Goal: Check status

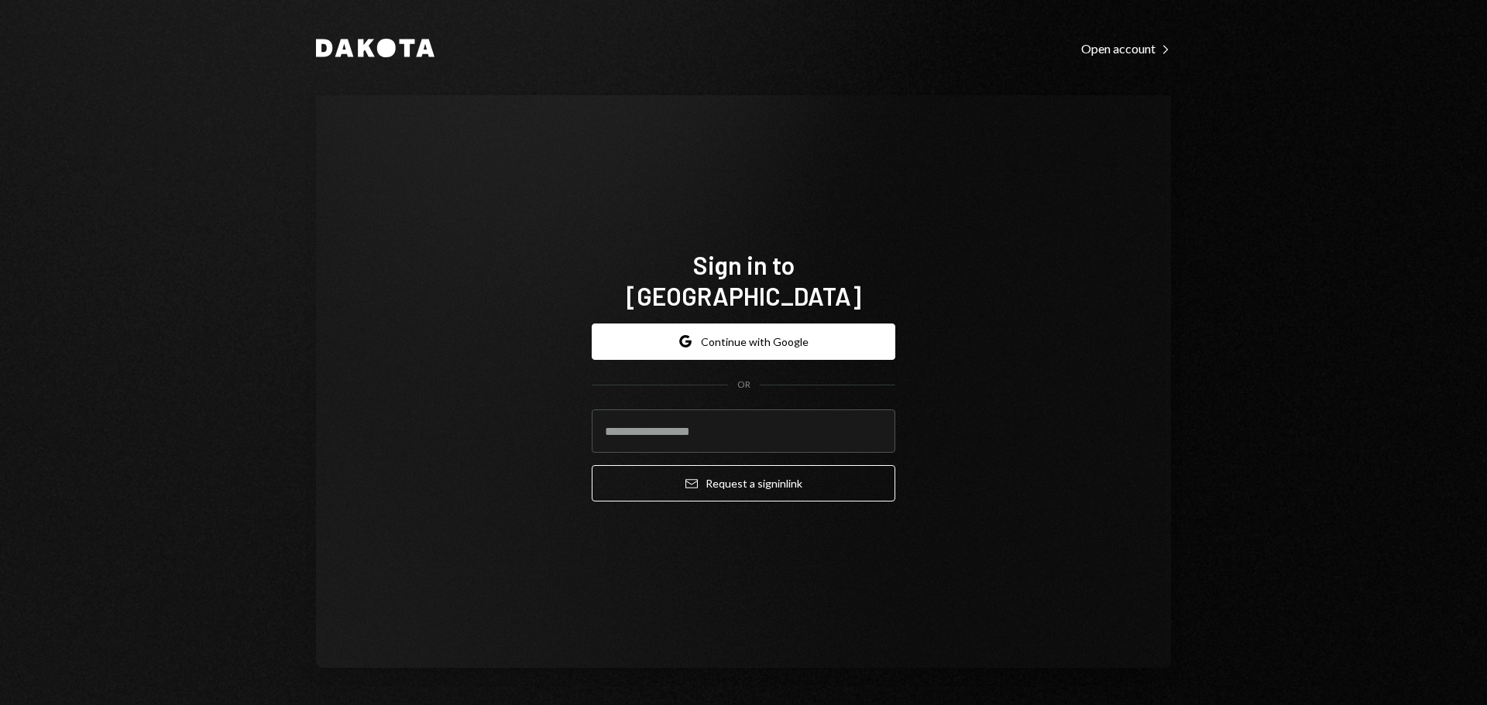
type input "**********"
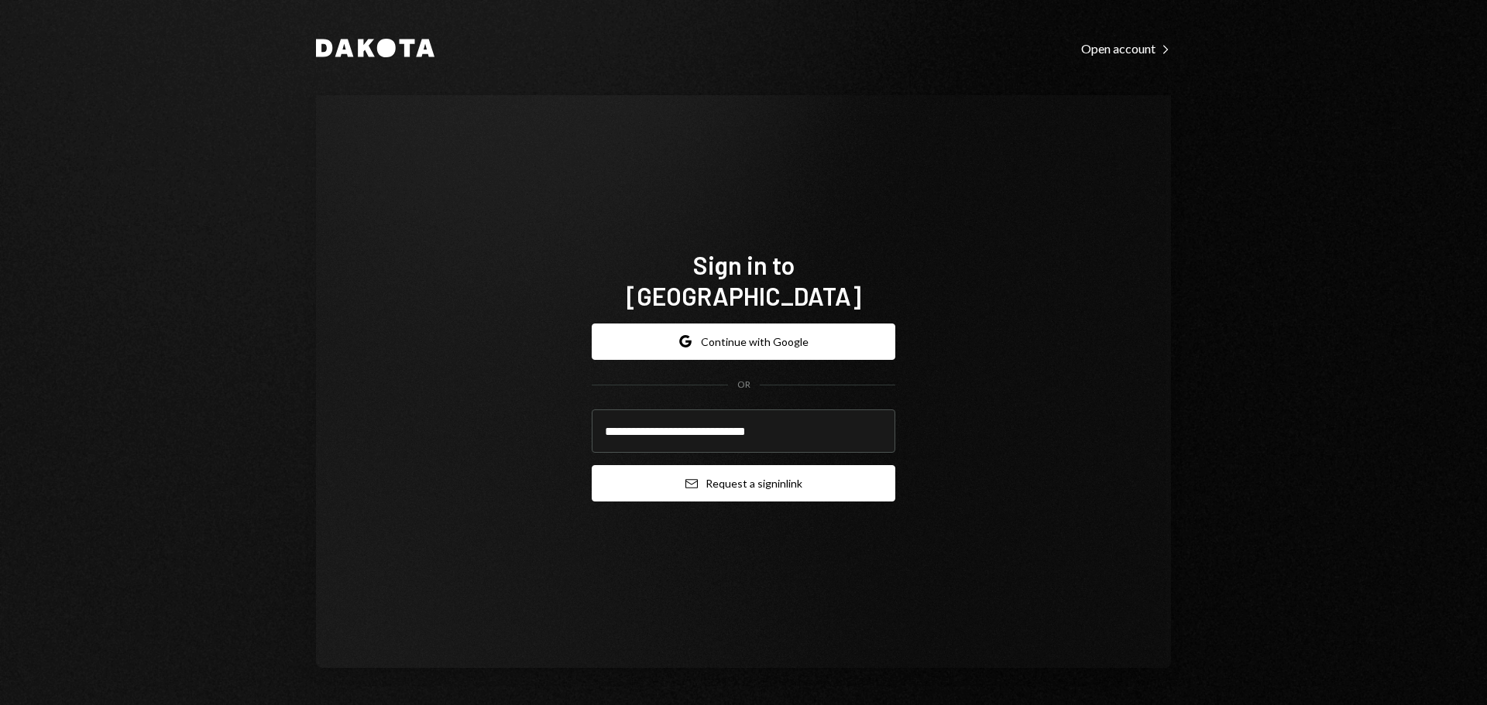
click at [660, 478] on button "Email Request a sign in link" at bounding box center [744, 483] width 304 height 36
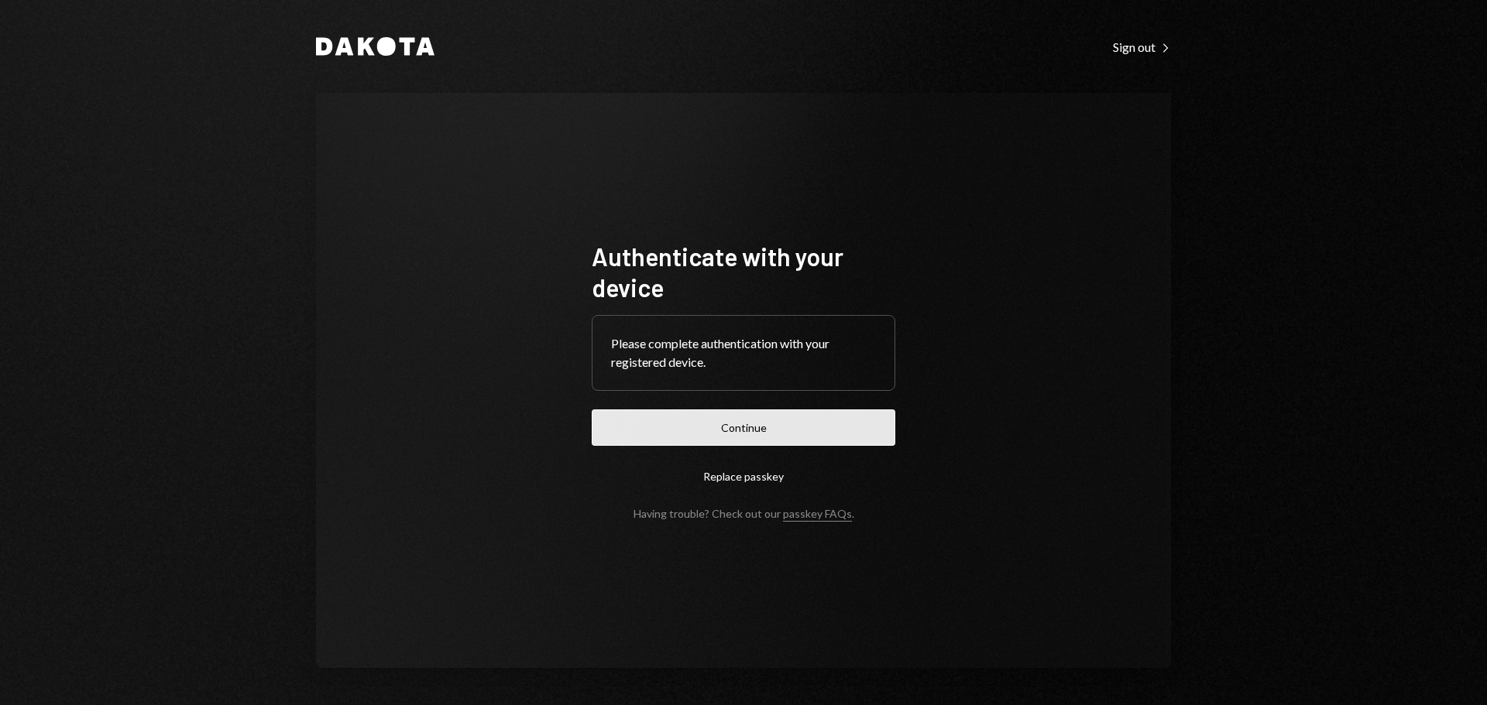
drag, startPoint x: 711, startPoint y: 423, endPoint x: 709, endPoint y: 432, distance: 9.4
click at [711, 423] on button "Continue" at bounding box center [744, 428] width 304 height 36
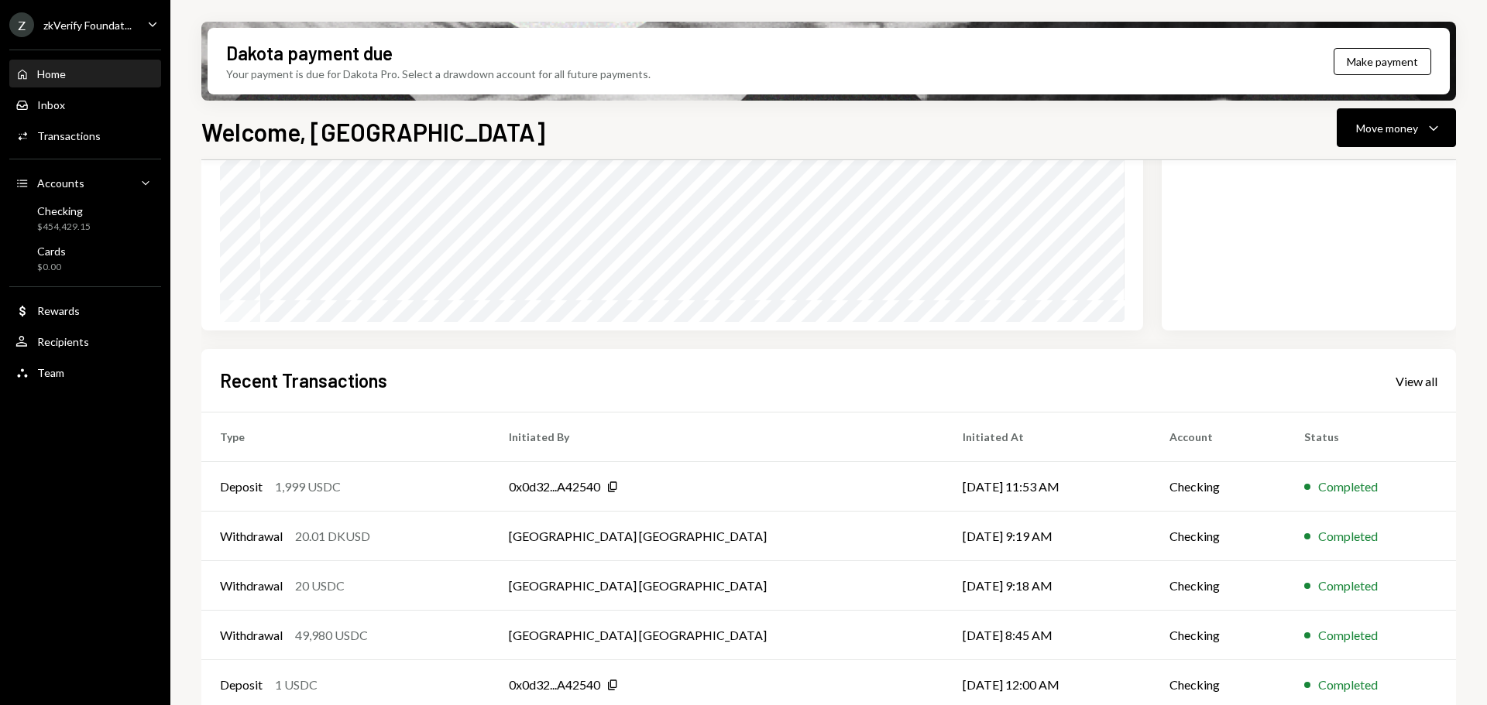
scroll to position [228, 0]
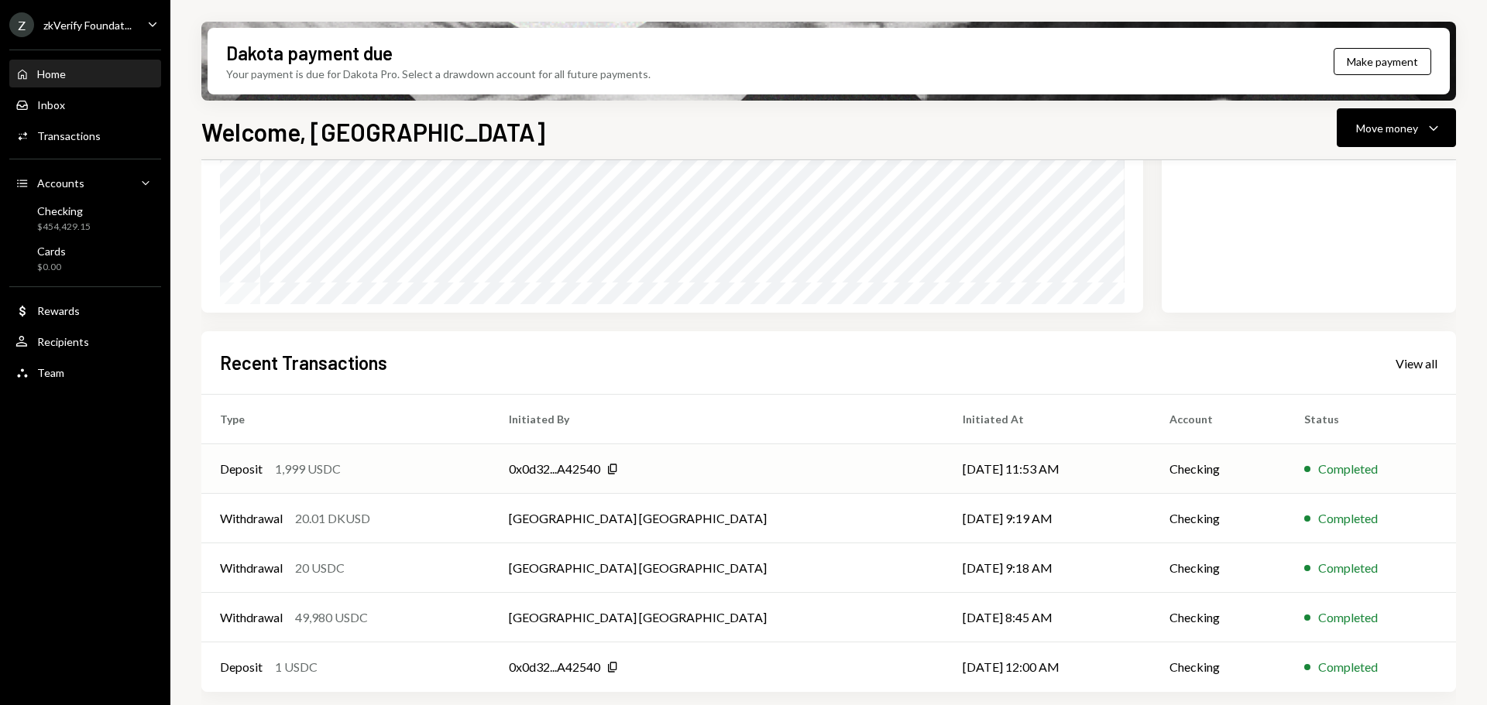
click at [431, 478] on div "Deposit 1,999 USDC" at bounding box center [346, 469] width 252 height 19
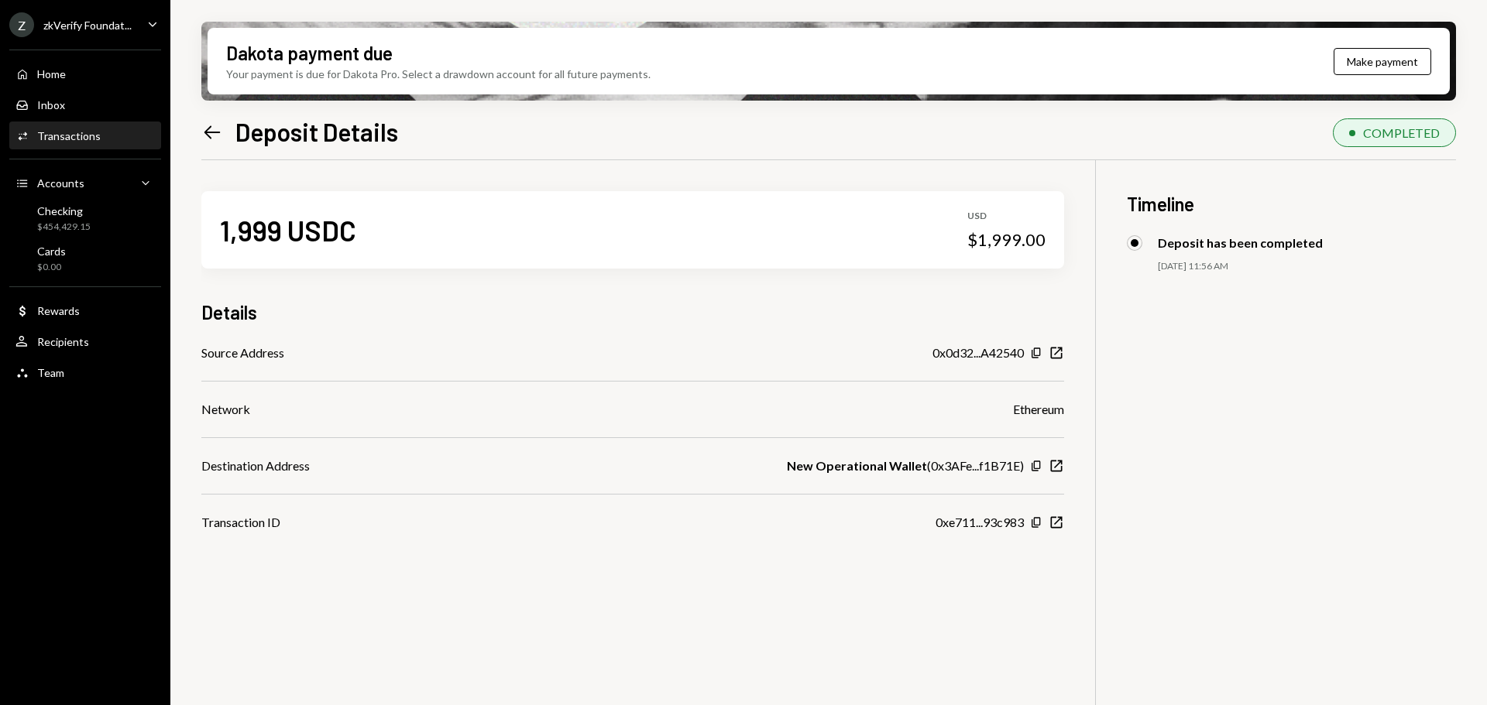
click at [91, 26] on div "zkVerify Foundat..." at bounding box center [87, 25] width 88 height 13
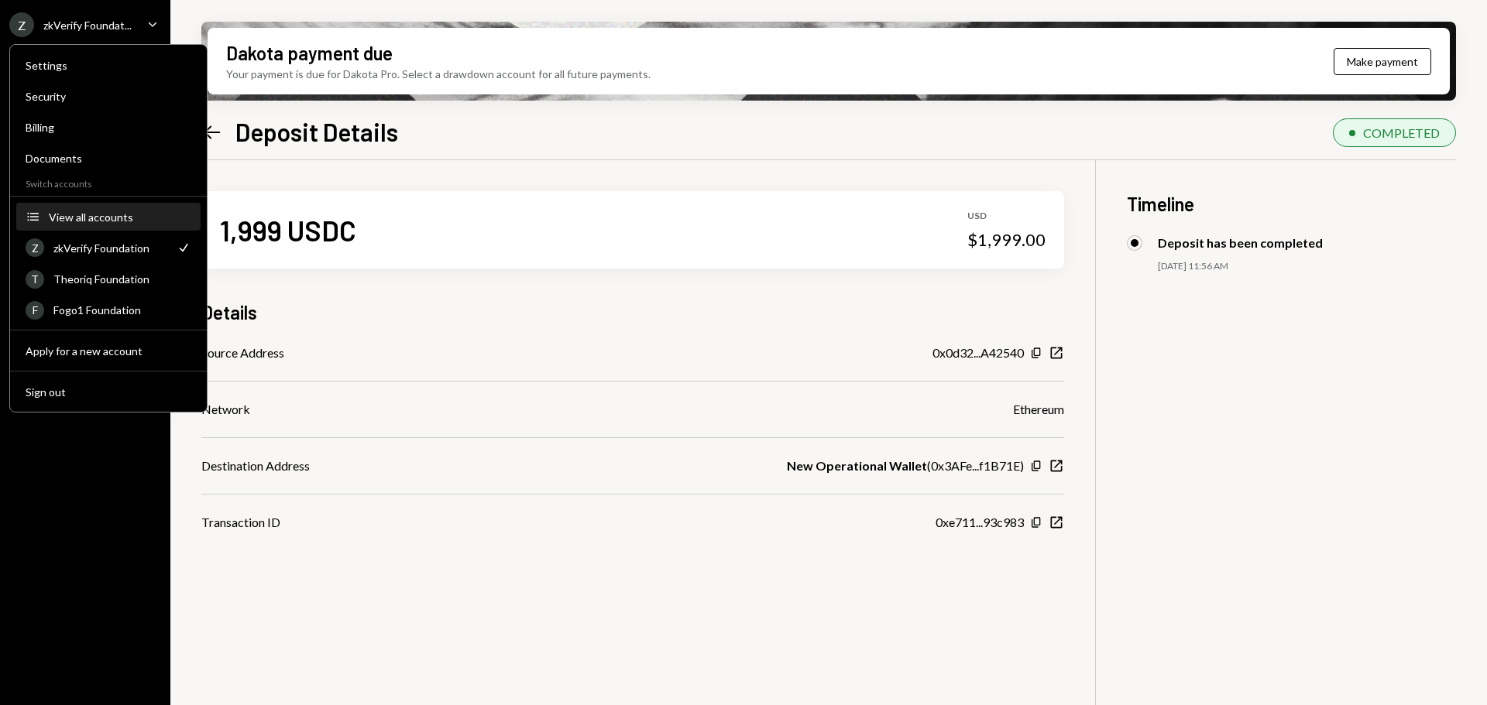
click at [114, 214] on div "View all accounts" at bounding box center [120, 217] width 142 height 13
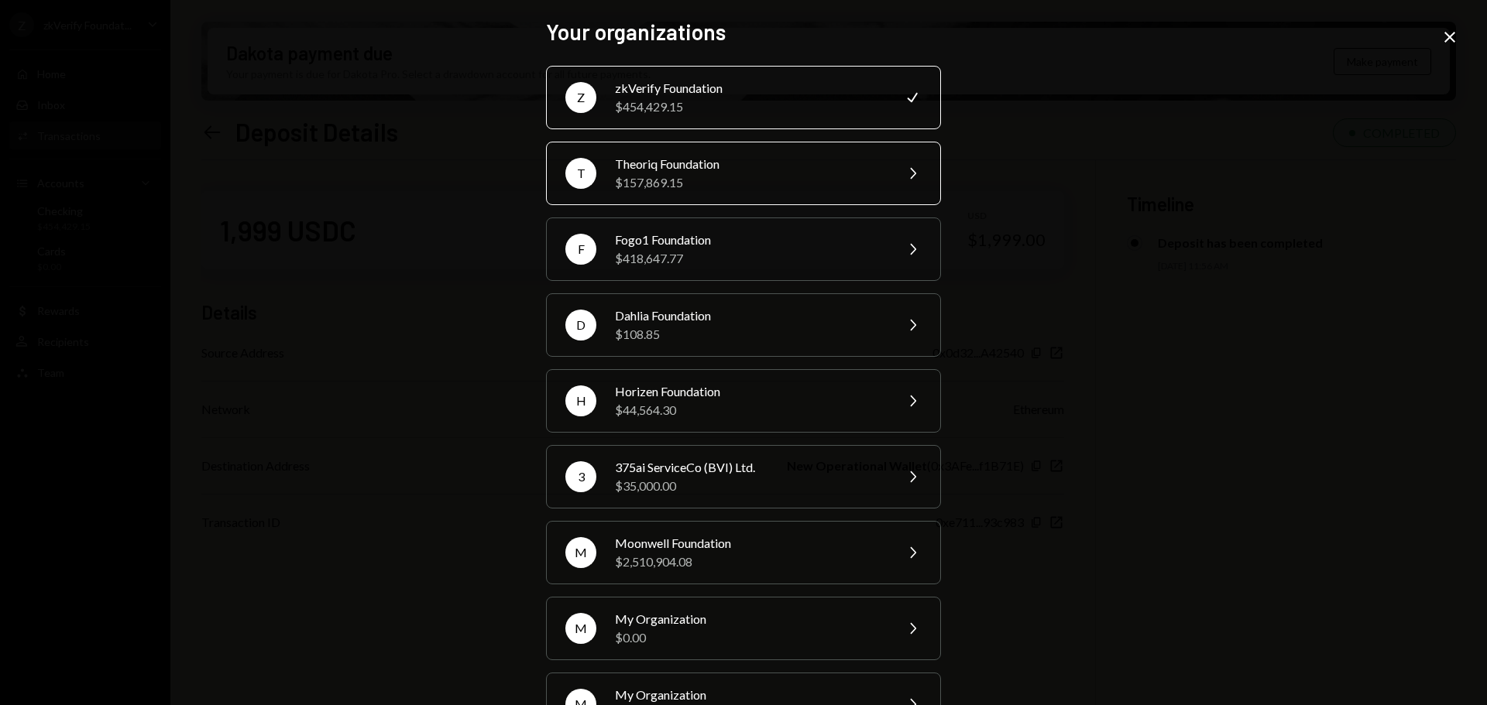
click at [647, 171] on div "Theoriq Foundation" at bounding box center [749, 164] width 269 height 19
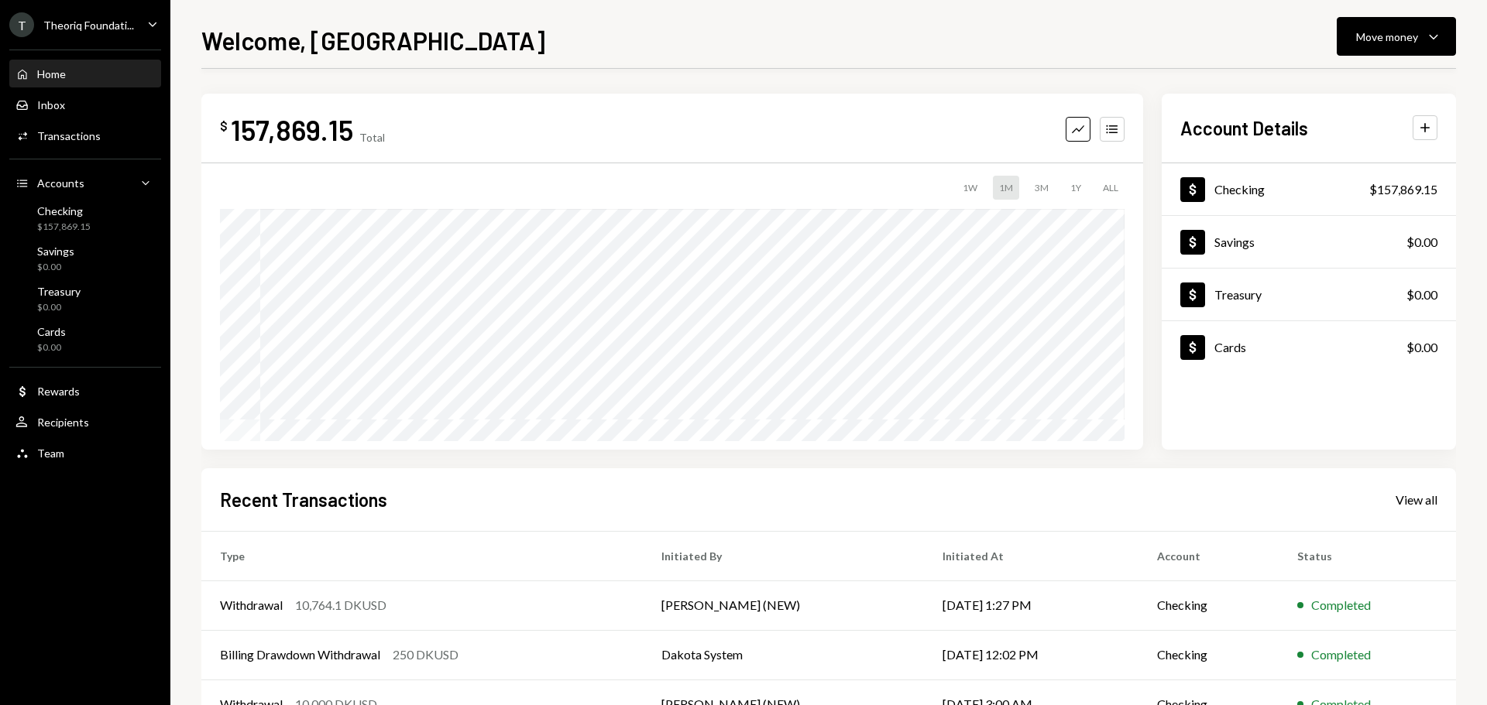
scroll to position [154, 0]
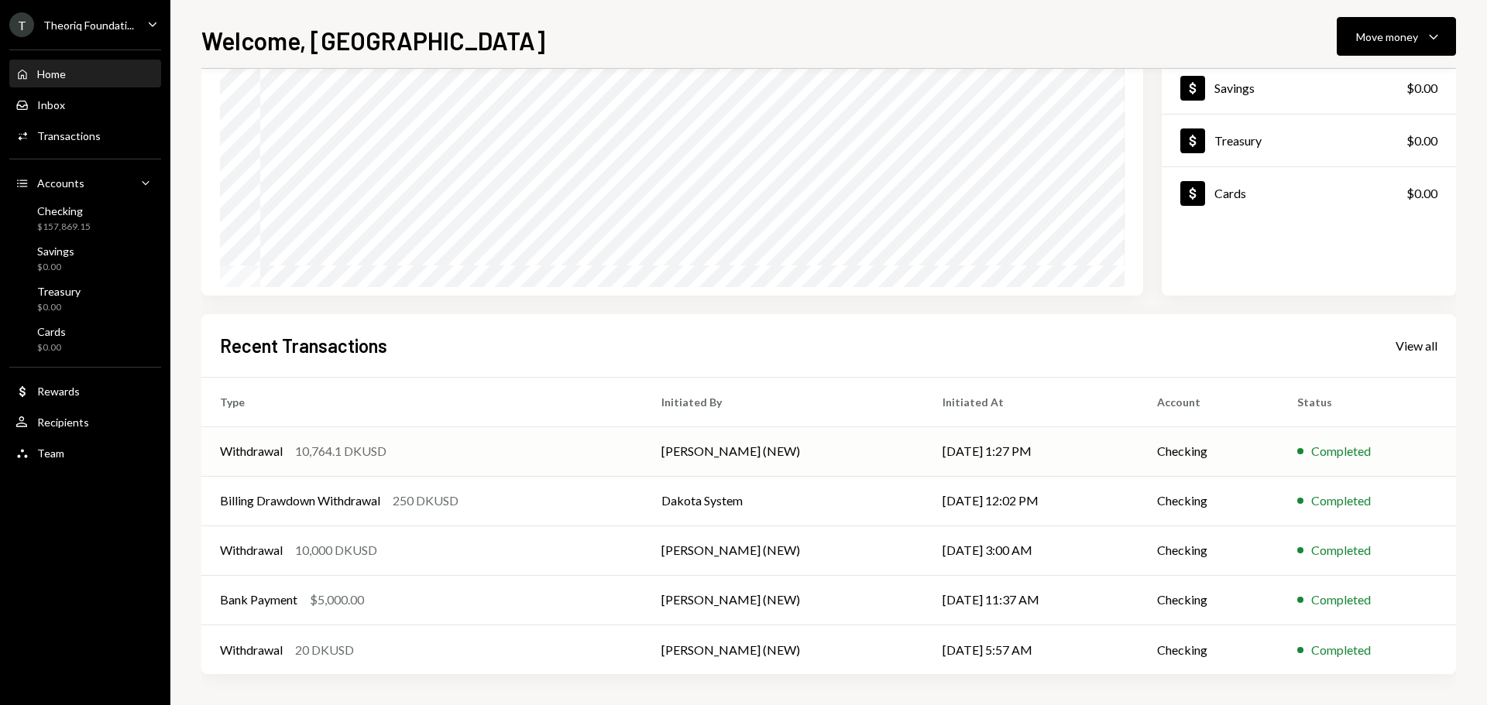
click at [513, 458] on div "Withdrawal 10,764.1 DKUSD" at bounding box center [422, 451] width 404 height 19
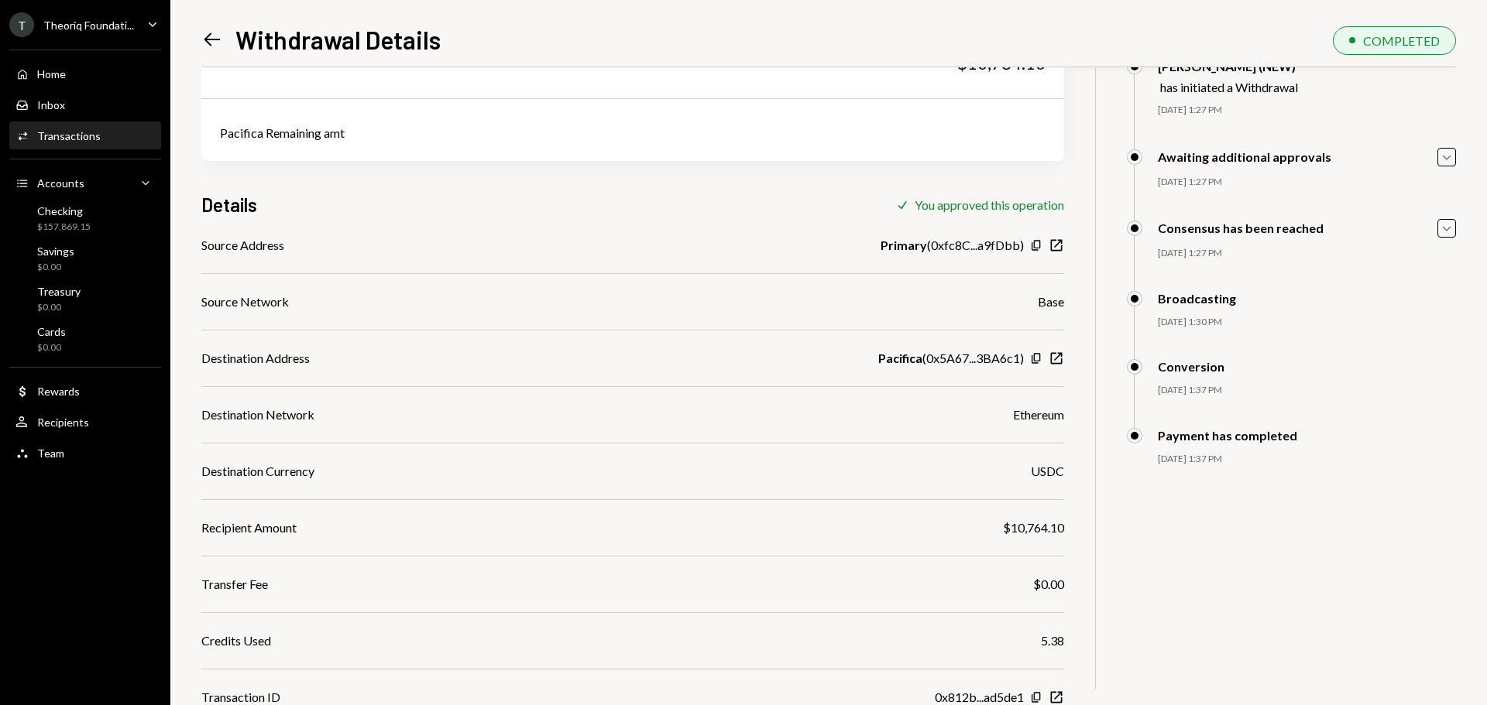
scroll to position [142, 0]
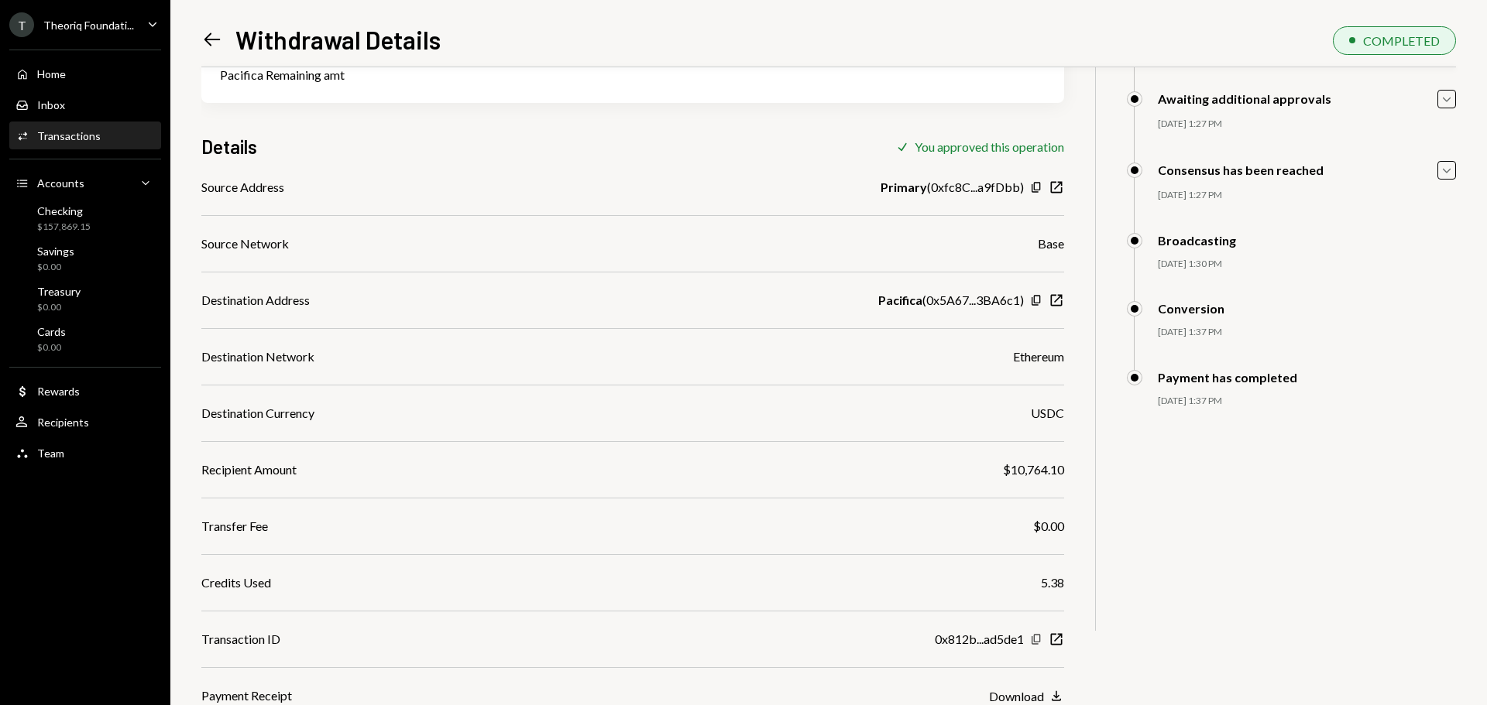
click at [1037, 641] on icon "Copy" at bounding box center [1036, 639] width 12 height 12
click at [1038, 297] on icon "Copy" at bounding box center [1036, 300] width 12 height 12
click at [97, 222] on div "Checking $157,869.15" at bounding box center [84, 218] width 139 height 29
